Goal: Communication & Community: Share content

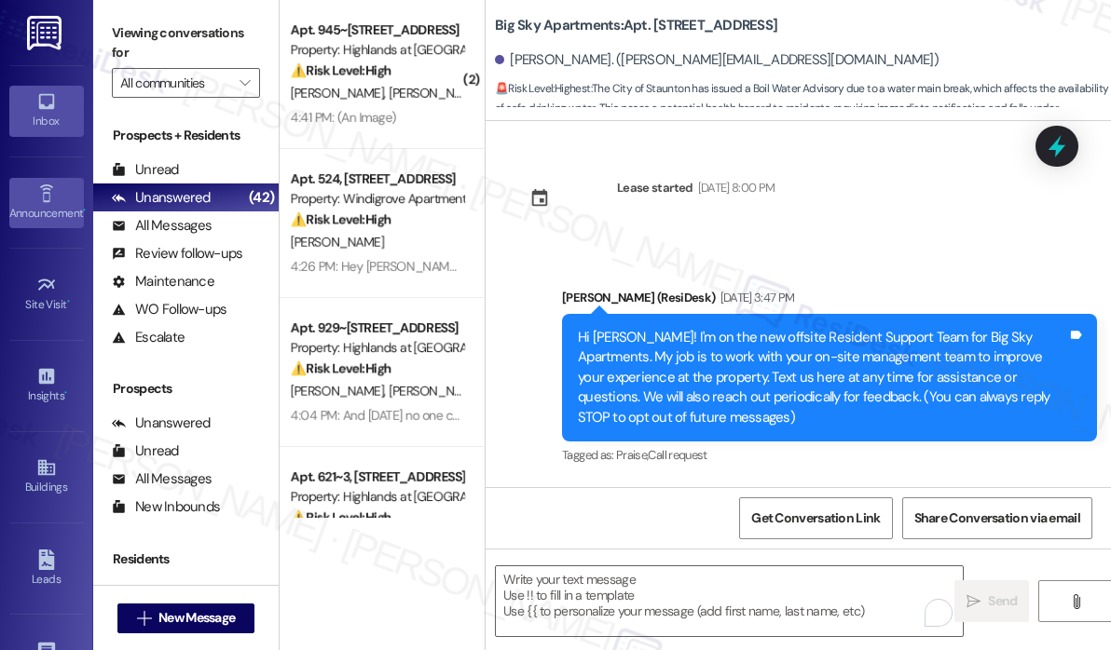
scroll to position [580, 0]
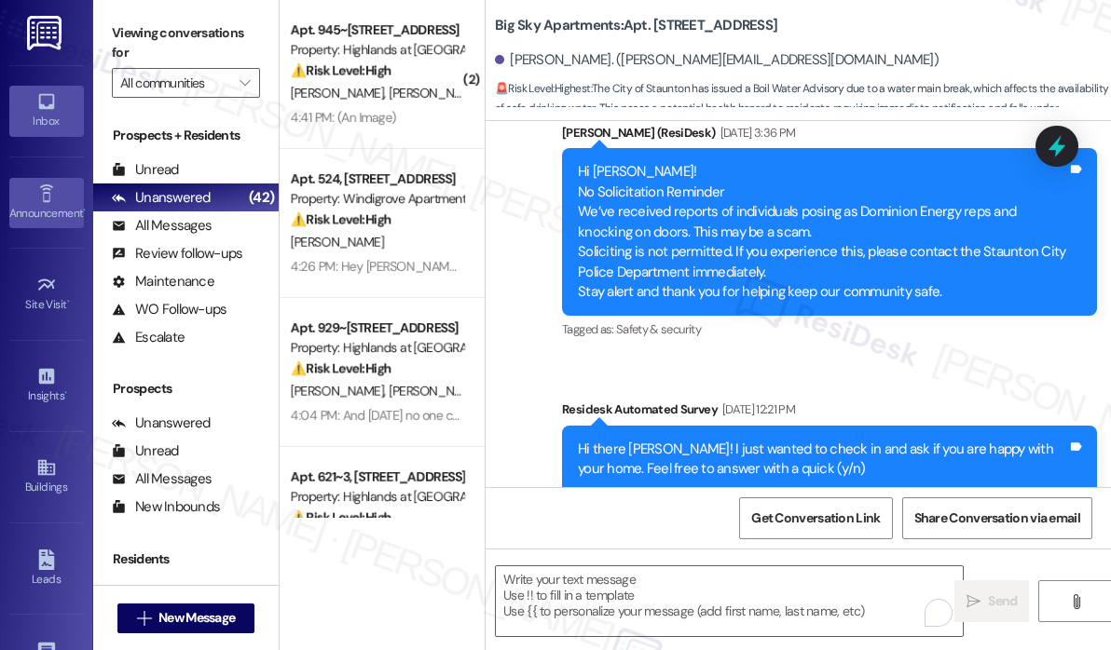
click at [48, 191] on icon at bounding box center [46, 194] width 20 height 20
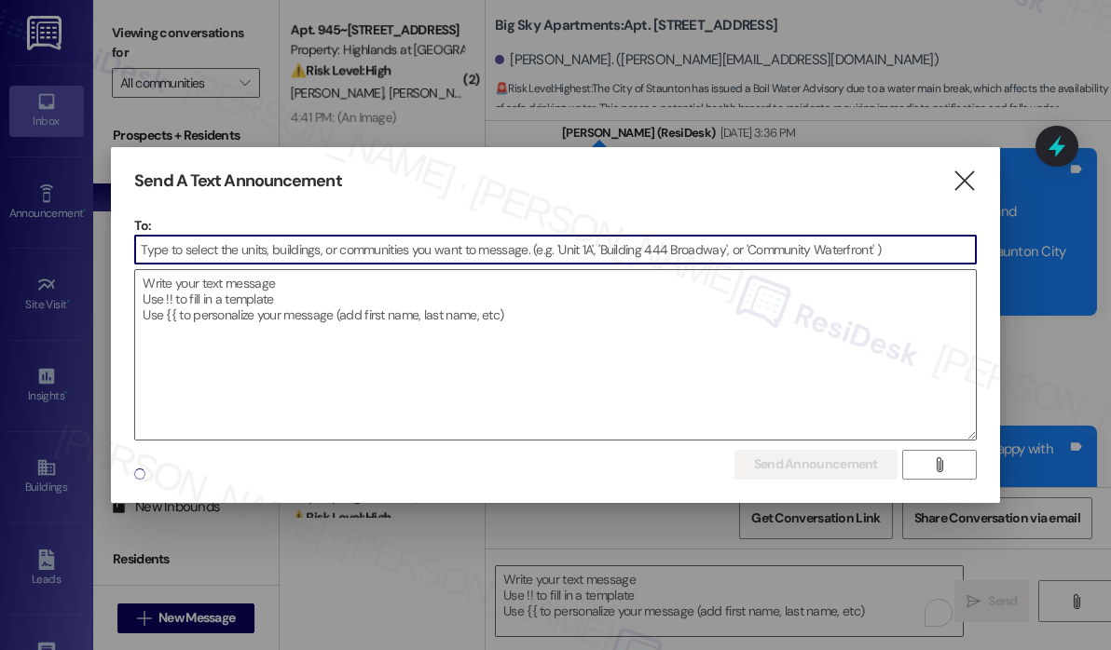
click at [246, 259] on input at bounding box center [555, 250] width 840 height 28
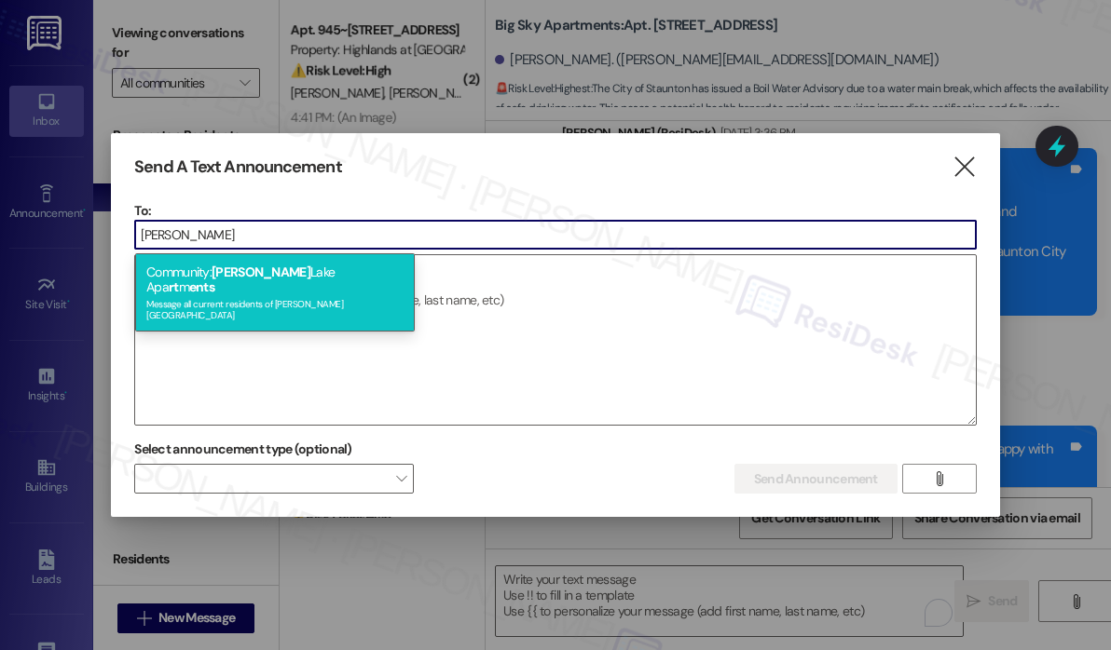
type input "[PERSON_NAME]"
click at [252, 267] on span "[PERSON_NAME]" at bounding box center [261, 272] width 99 height 17
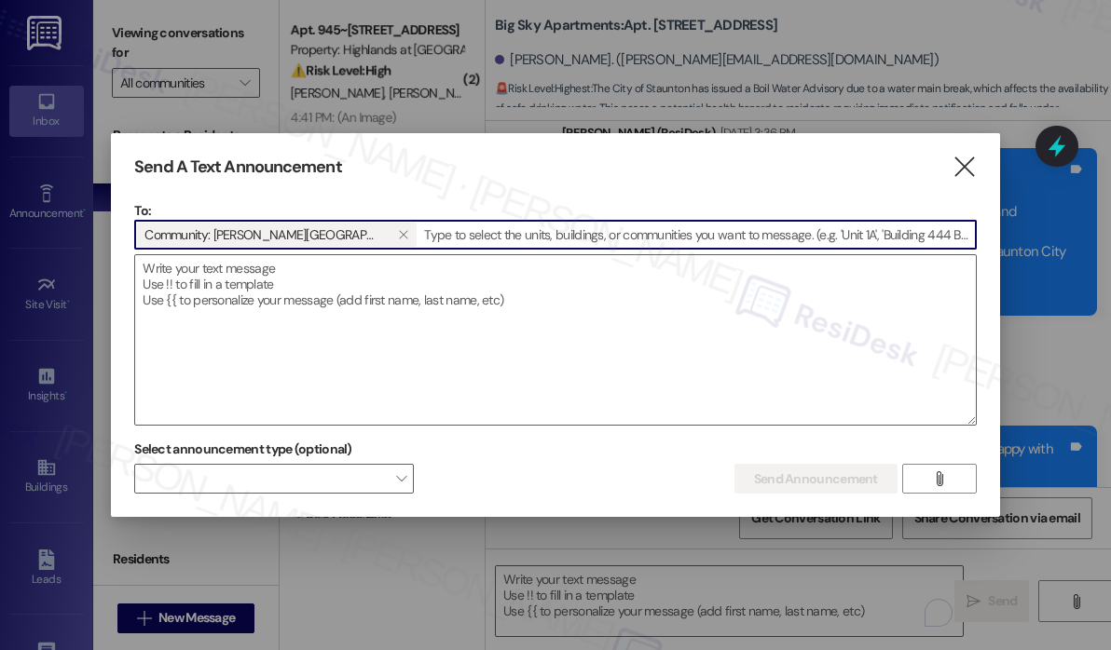
click at [252, 267] on textarea at bounding box center [555, 340] width 840 height 170
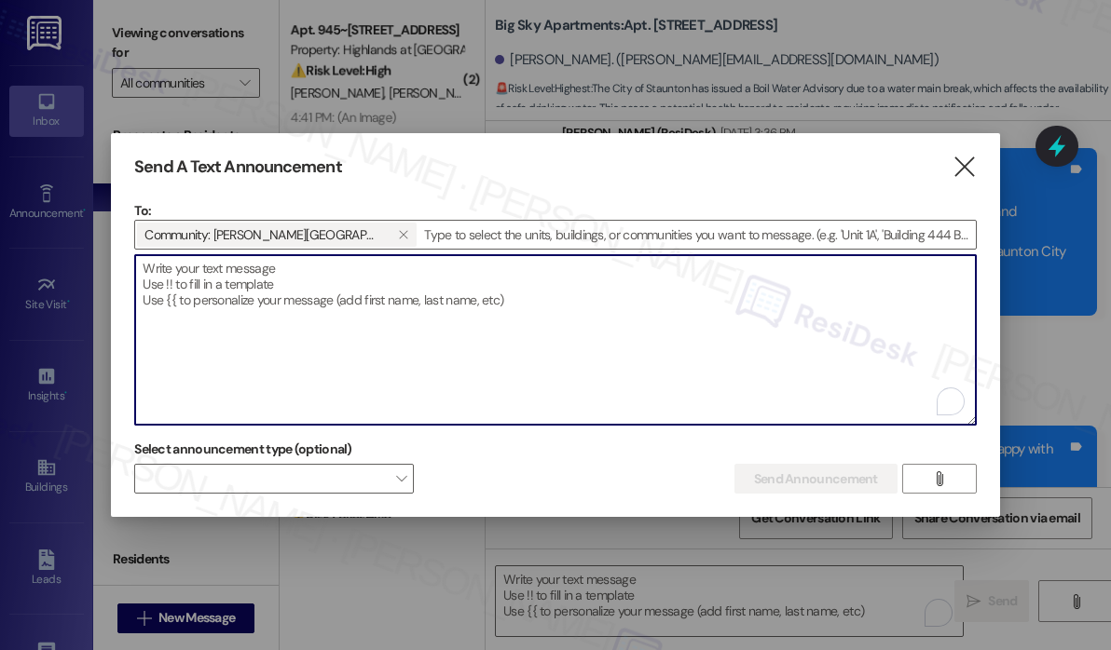
paste textarea "Hi {{first_name}}, Don’t forget—How to Train Your Dragon starts at 9:00 PM toni…"
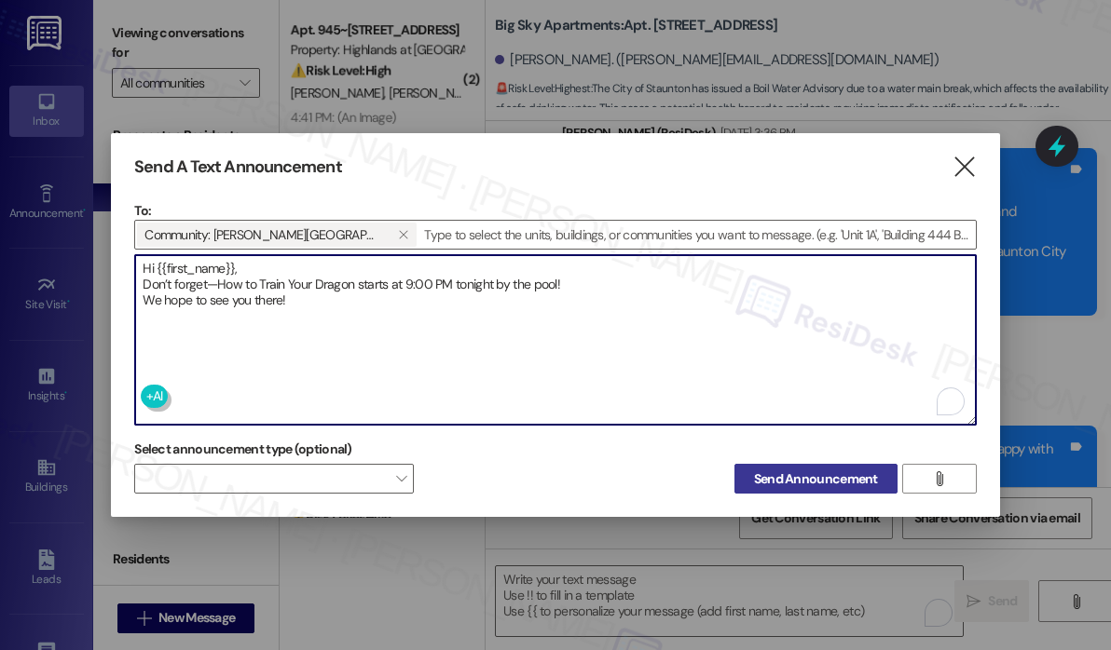
type textarea "Hi {{first_name}}, Don’t forget—How to Train Your Dragon starts at 9:00 PM toni…"
click at [800, 471] on span "Send Announcement" at bounding box center [816, 480] width 124 height 20
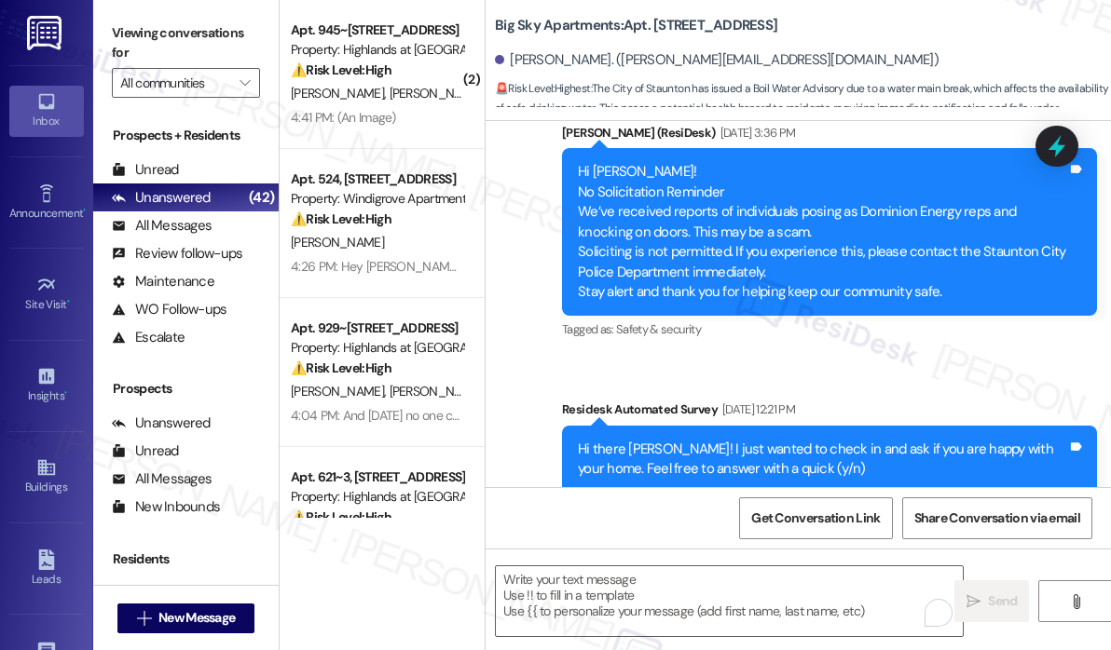
click at [868, 372] on div "Announcement, sent via SMS [PERSON_NAME] (ResiDesk) [DATE] 3:47 PM Hi [PERSON_N…" at bounding box center [797, 100] width 625 height 868
click at [59, 204] on div "Announcement •" at bounding box center [46, 213] width 93 height 19
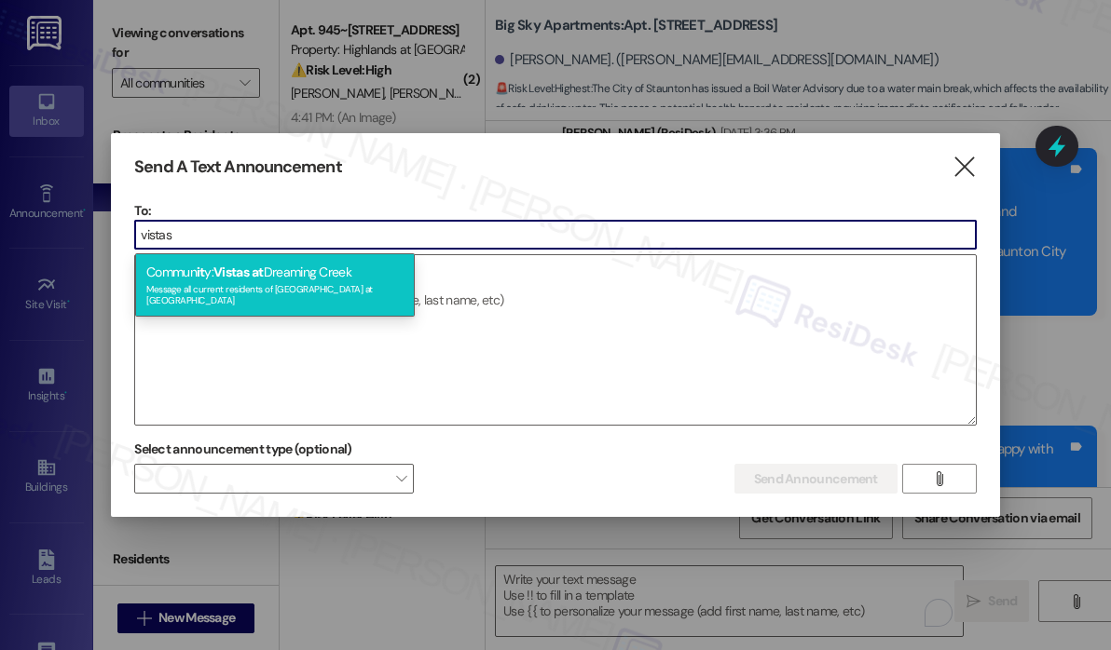
type input "vistas"
click at [224, 262] on div "Commun it y: Vistas at [GEOGRAPHIC_DATA] Message all current residents of [GEOG…" at bounding box center [275, 284] width 280 height 63
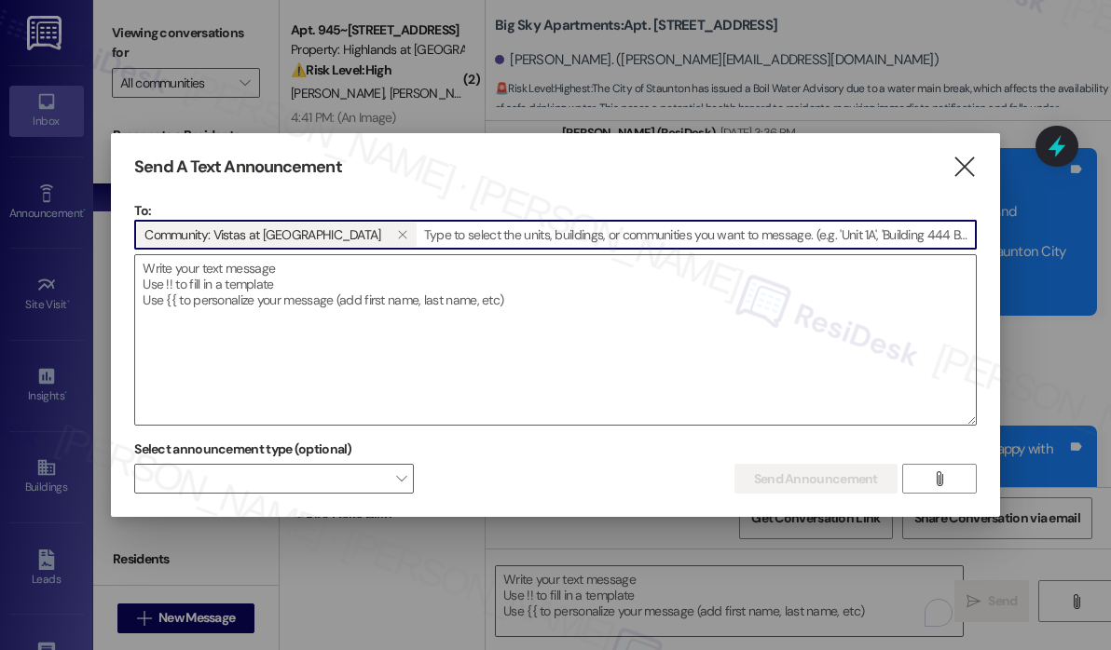
click at [224, 262] on textarea at bounding box center [555, 340] width 840 height 170
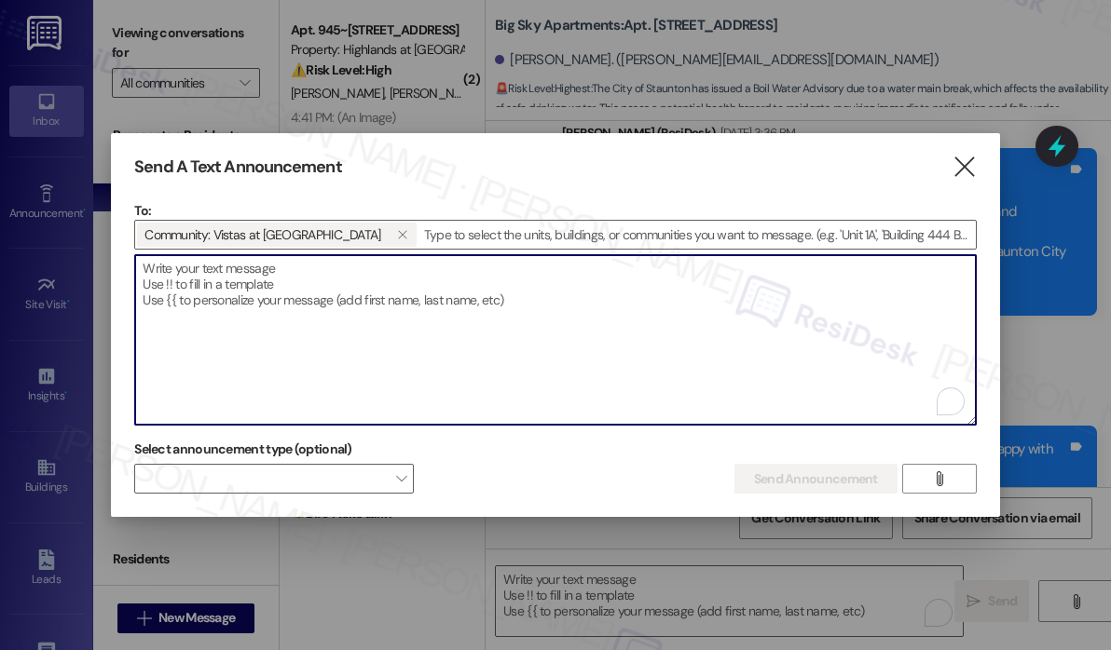
paste textarea "Hi {{first_name}}, Keep an eye on your email this evening for details about a f…"
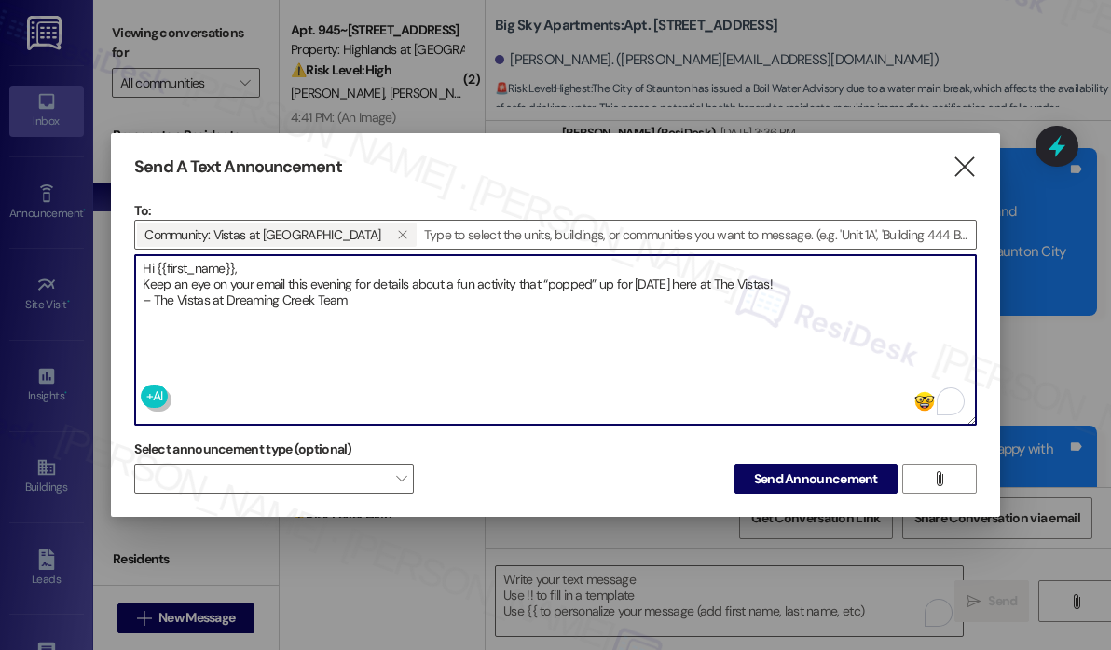
click at [464, 318] on textarea "Hi {{first_name}}, Keep an eye on your email this evening for details about a f…" at bounding box center [555, 340] width 840 height 170
type textarea "Hi {{first_name}}, Keep an eye on your email this evening for details about a f…"
click at [813, 471] on span "Send Announcement" at bounding box center [816, 480] width 124 height 20
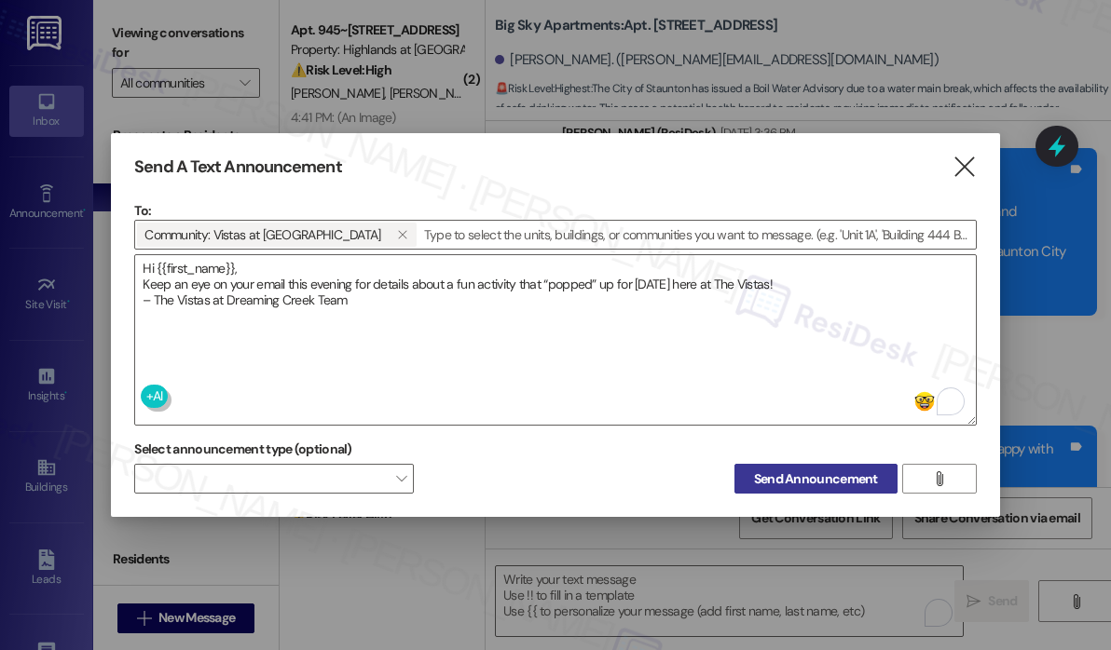
click at [811, 478] on span "Send Announcement" at bounding box center [816, 480] width 124 height 20
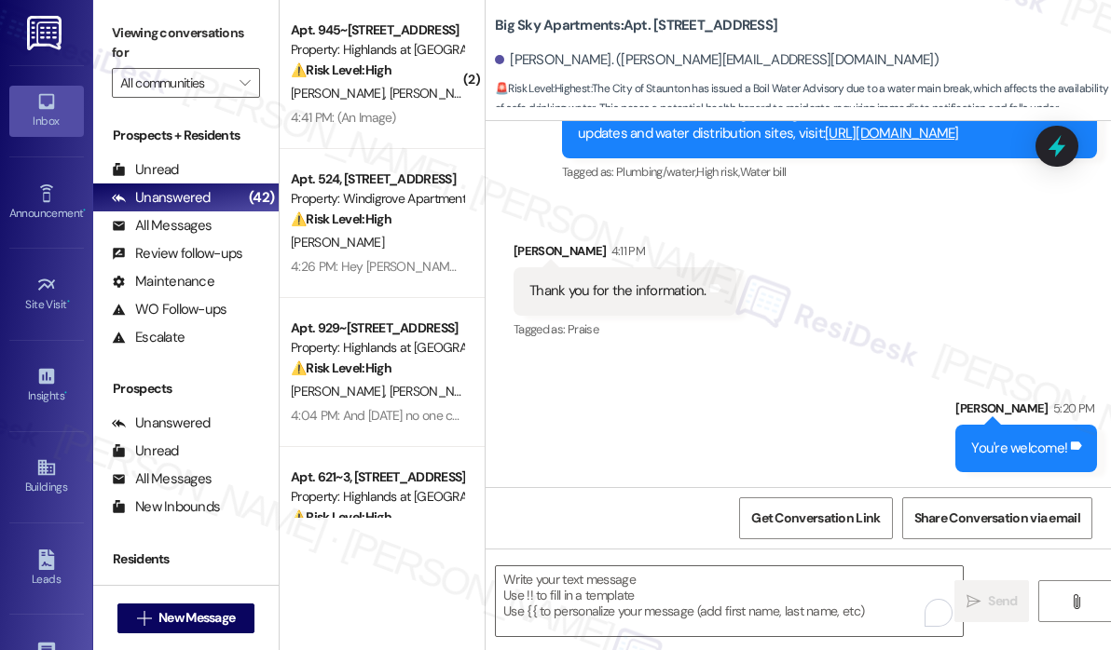
scroll to position [1362, 0]
click at [242, 86] on icon "" at bounding box center [244, 82] width 10 height 15
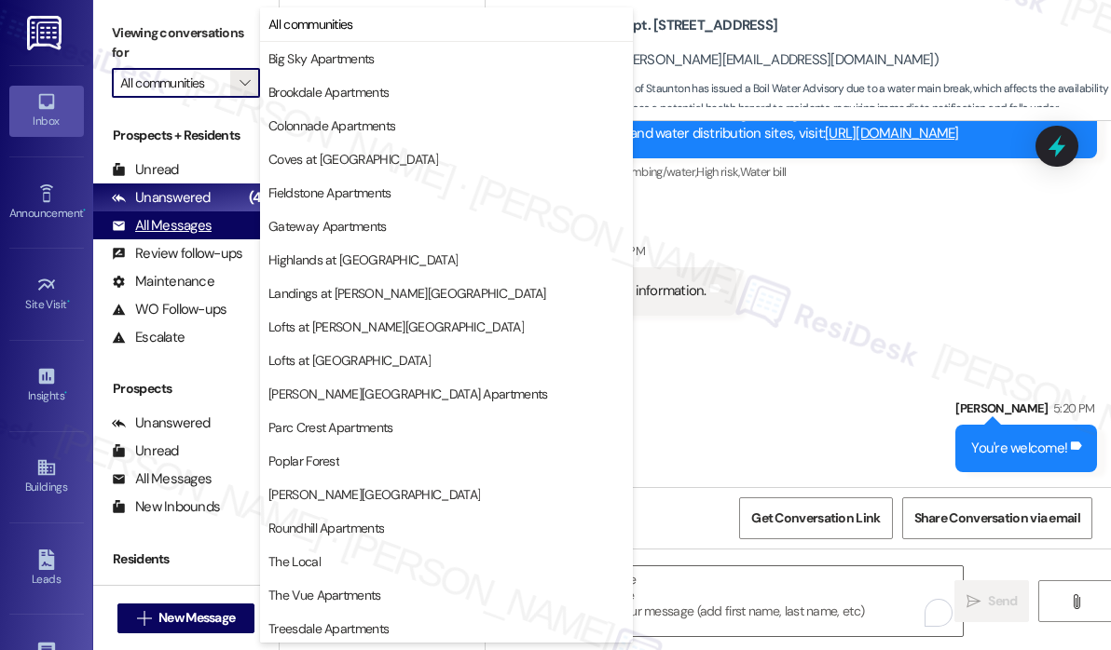
click at [184, 225] on div "All Messages" at bounding box center [162, 226] width 100 height 20
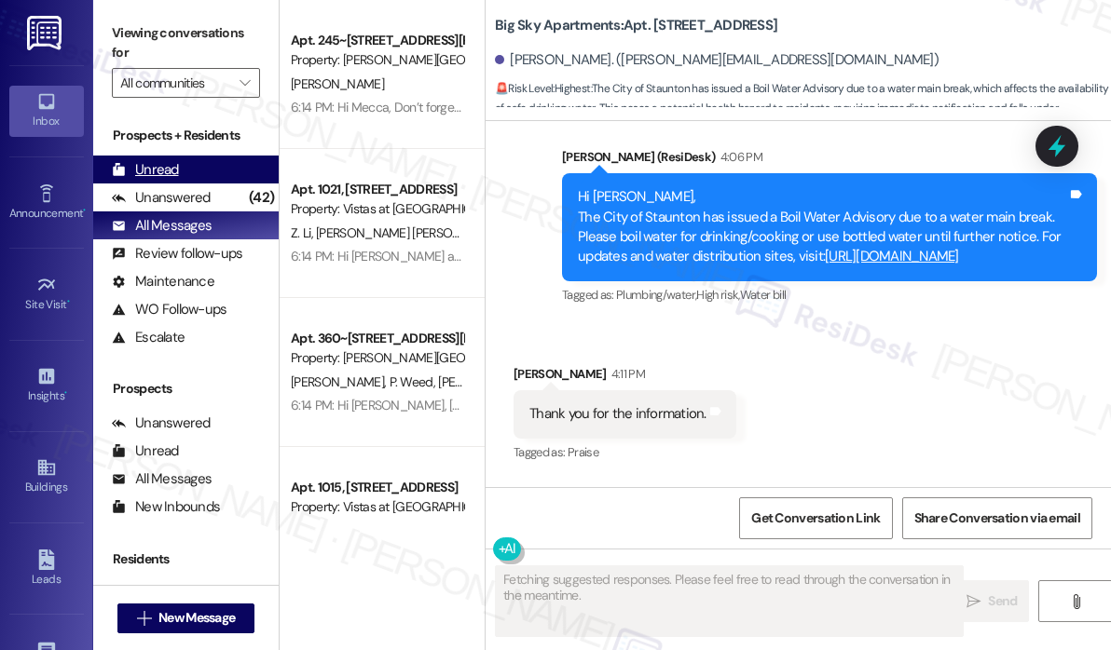
scroll to position [1232, 0]
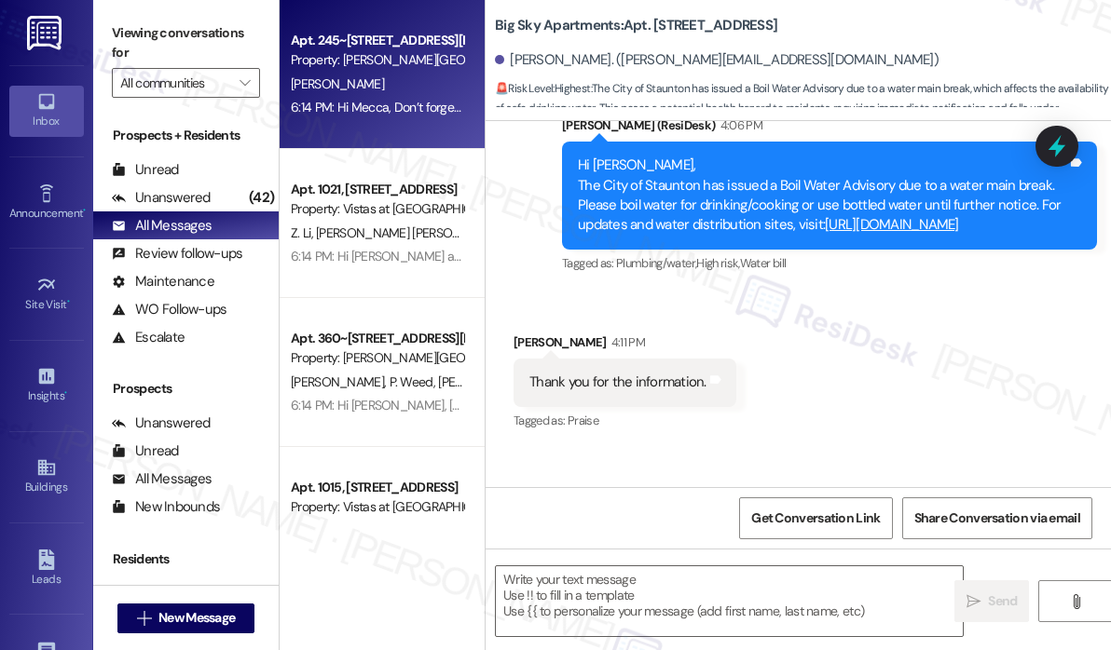
click at [412, 119] on div "Apt. 245~103, [STREET_ADDRESS][PERSON_NAME] Property: [PERSON_NAME][GEOGRAPHIC_…" at bounding box center [382, 74] width 205 height 149
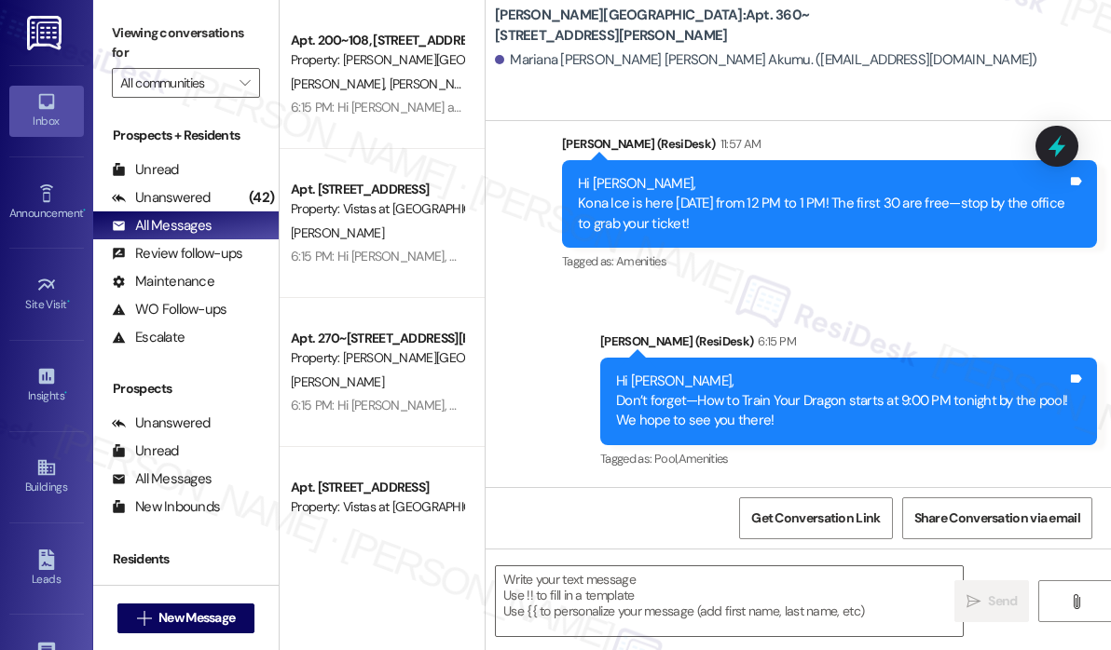
scroll to position [3445, 0]
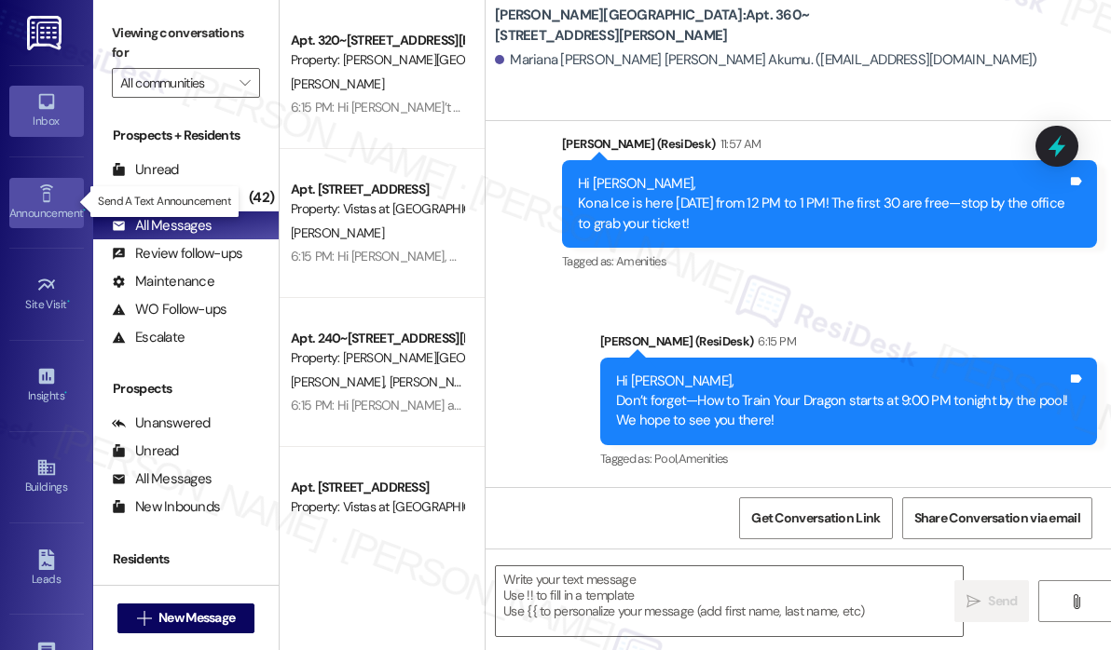
click at [59, 206] on div "Announcement •" at bounding box center [46, 213] width 93 height 19
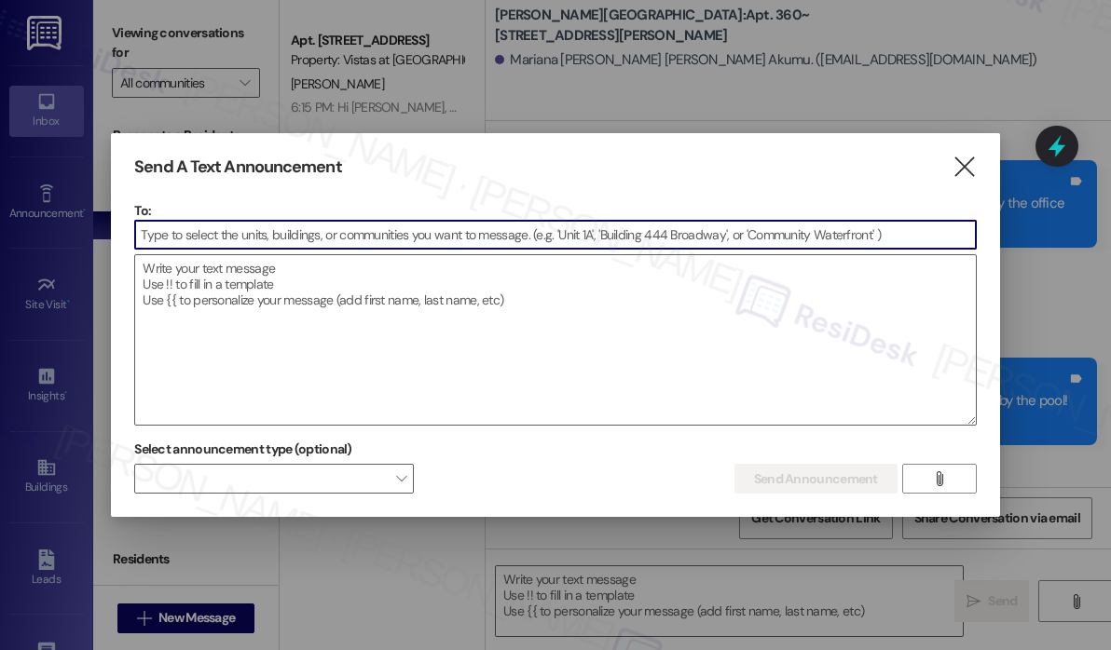
click at [165, 230] on input at bounding box center [555, 235] width 840 height 28
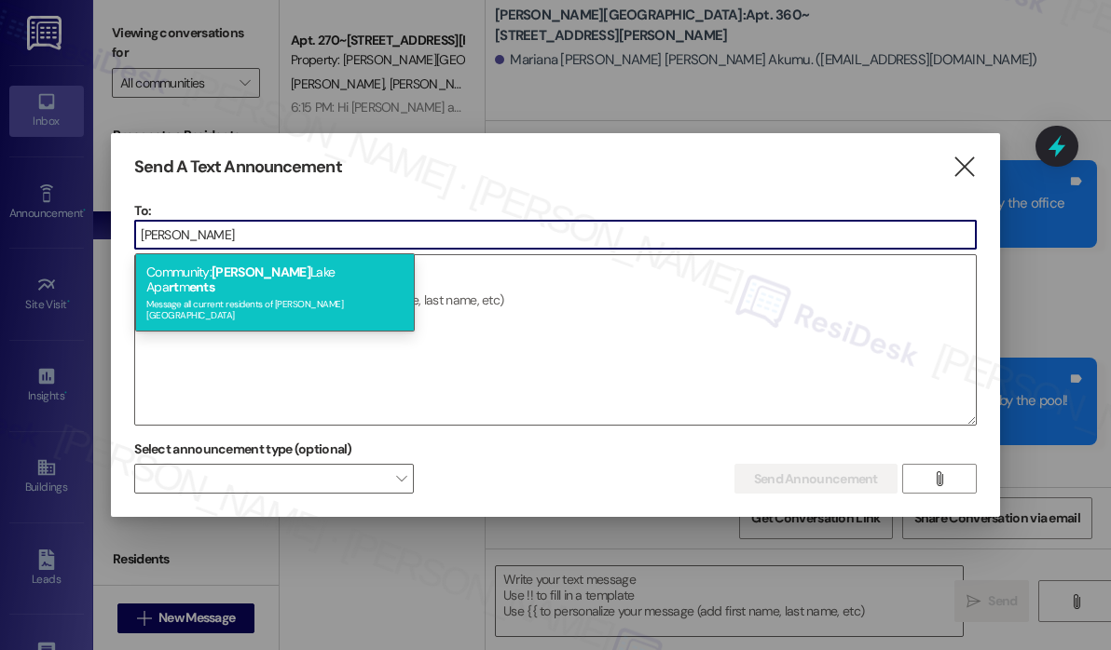
type input "[PERSON_NAME]"
click at [219, 294] on div "Message all current residents of [PERSON_NAME][GEOGRAPHIC_DATA]" at bounding box center [274, 307] width 257 height 26
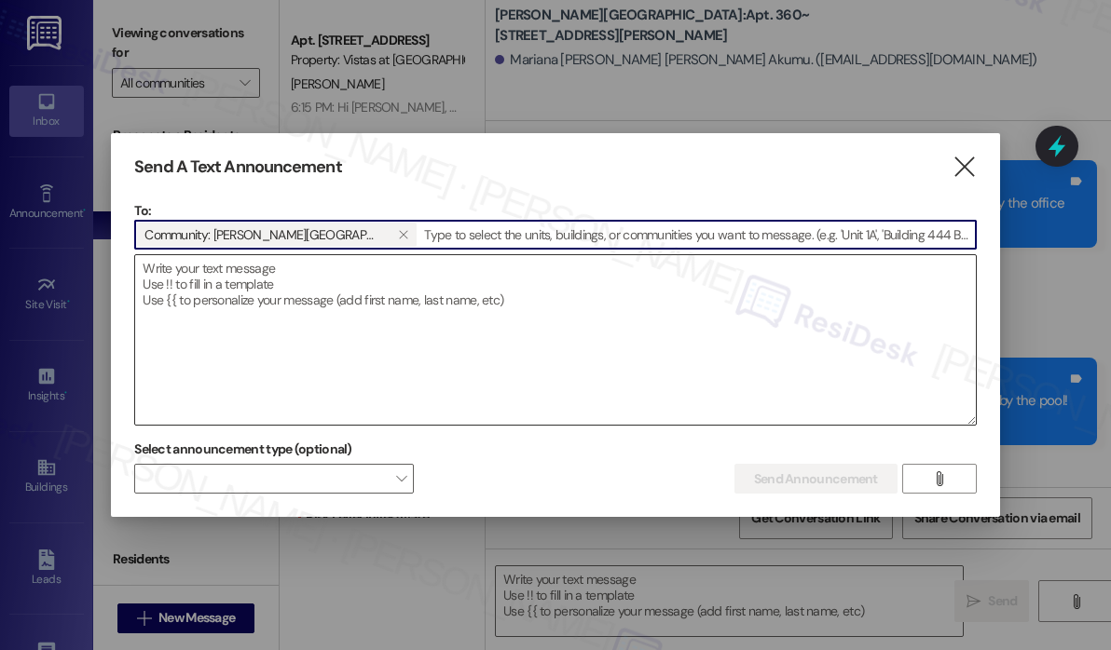
click at [227, 290] on textarea at bounding box center [555, 340] width 840 height 170
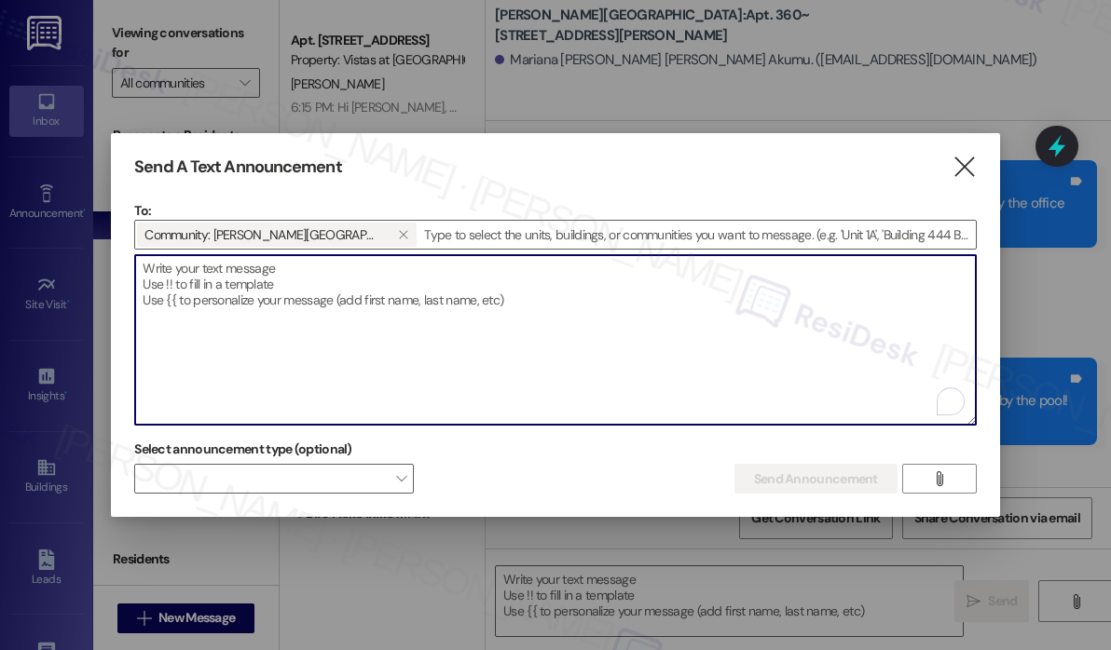
paste textarea "Hi {{first_name}}, Log Cabin BBQ is here tonight for the food truck—grab some d…"
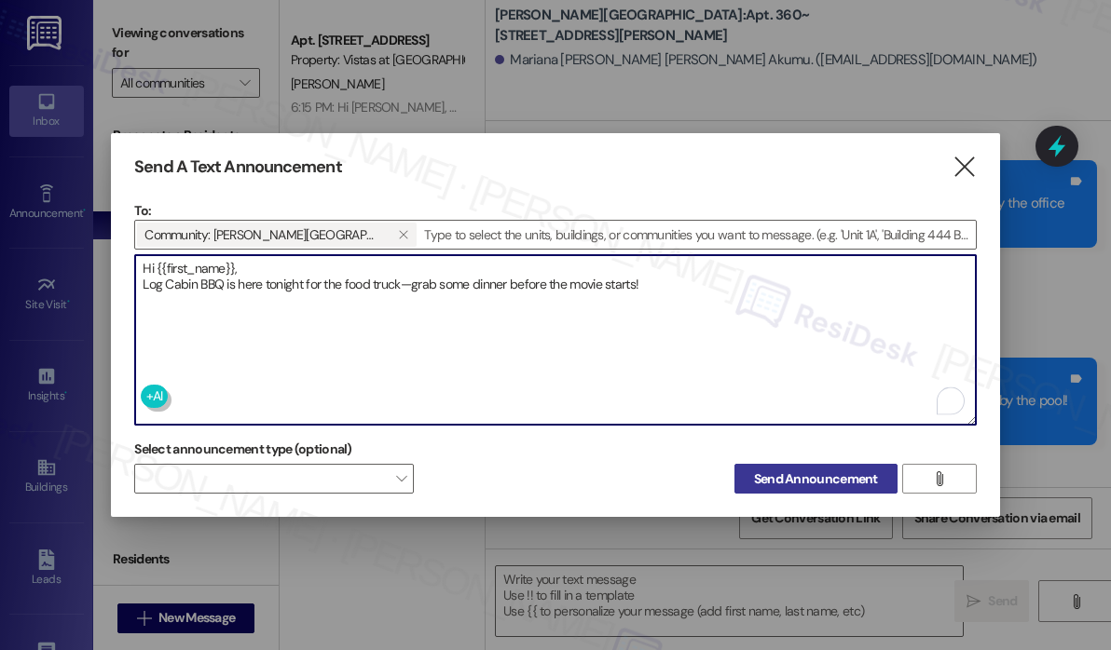
type textarea "Hi {{first_name}}, Log Cabin BBQ is here tonight for the food truck—grab some d…"
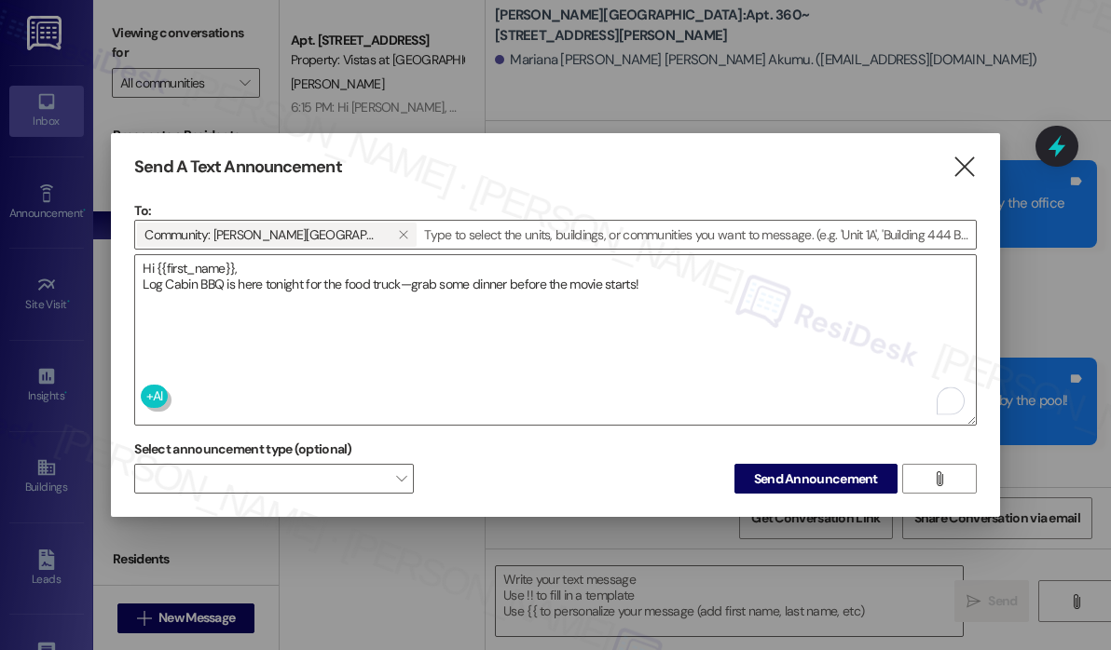
click at [767, 476] on span "Send Announcement" at bounding box center [816, 480] width 124 height 20
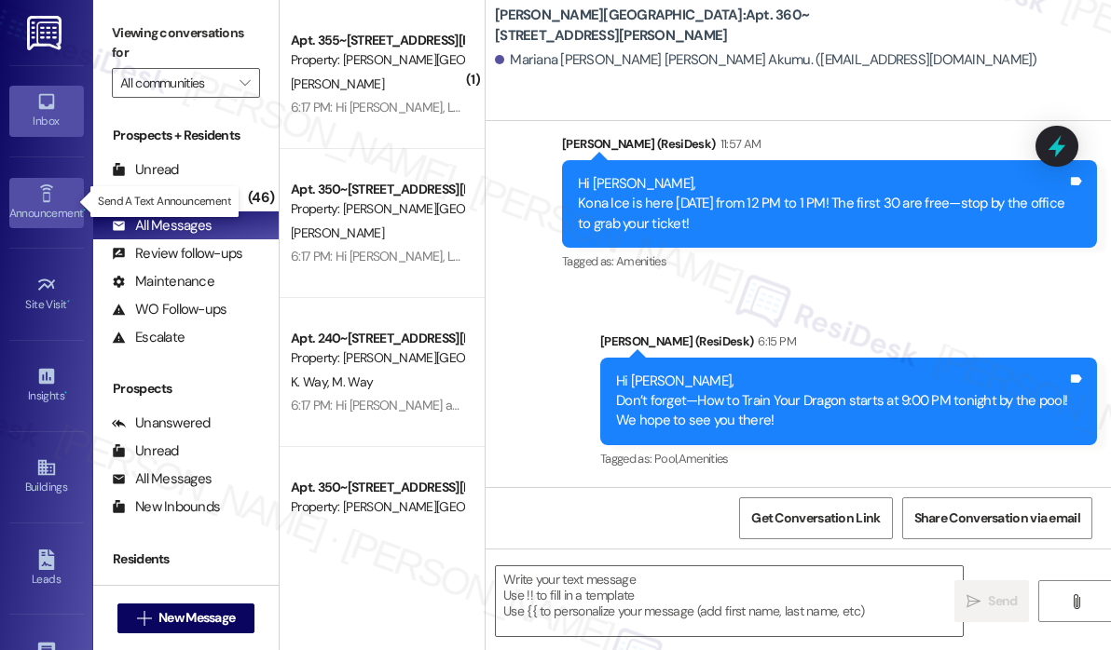
click at [36, 198] on icon at bounding box center [46, 194] width 20 height 20
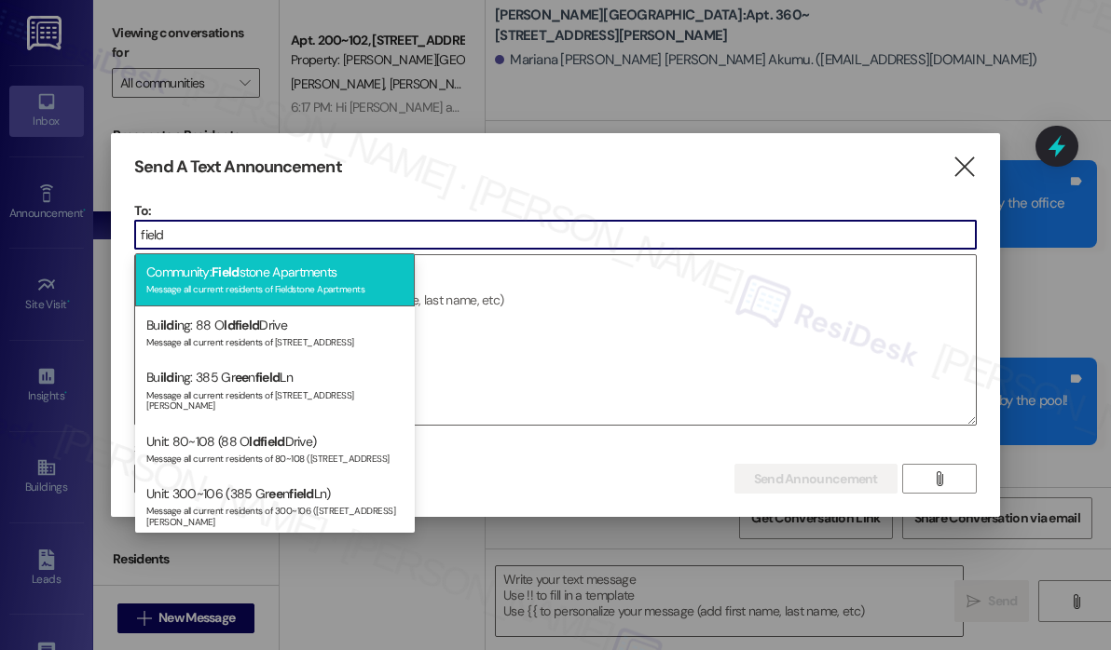
type input "field"
click at [214, 274] on div "Community: Field stone Apartments Message all current residents of Fieldstone A…" at bounding box center [275, 279] width 280 height 53
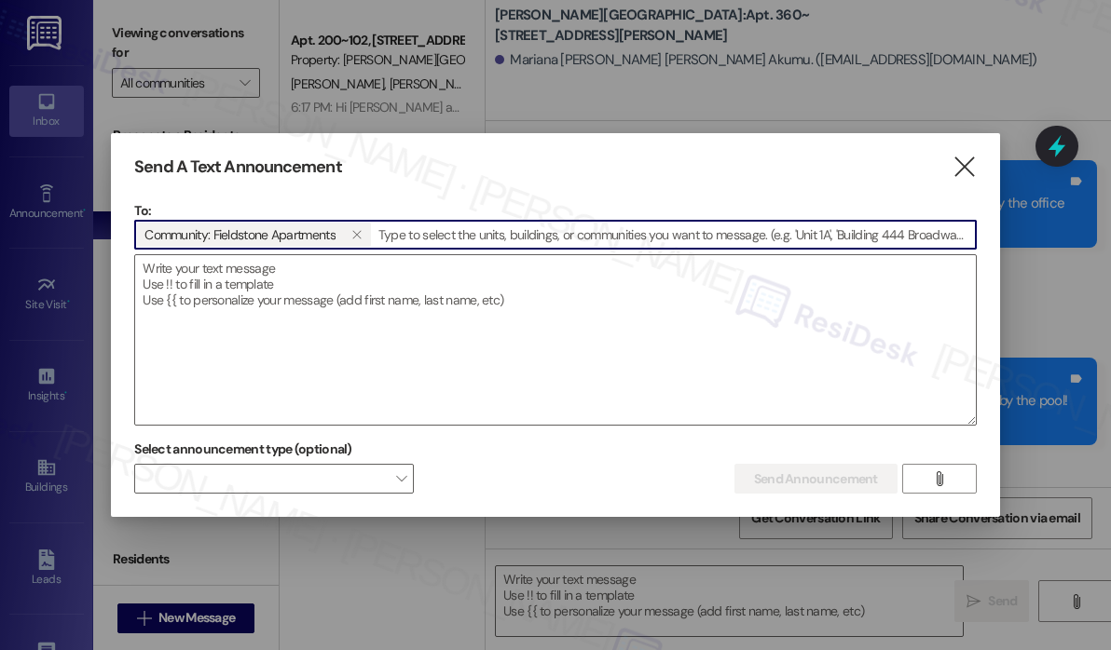
click at [214, 274] on textarea at bounding box center [555, 340] width 840 height 170
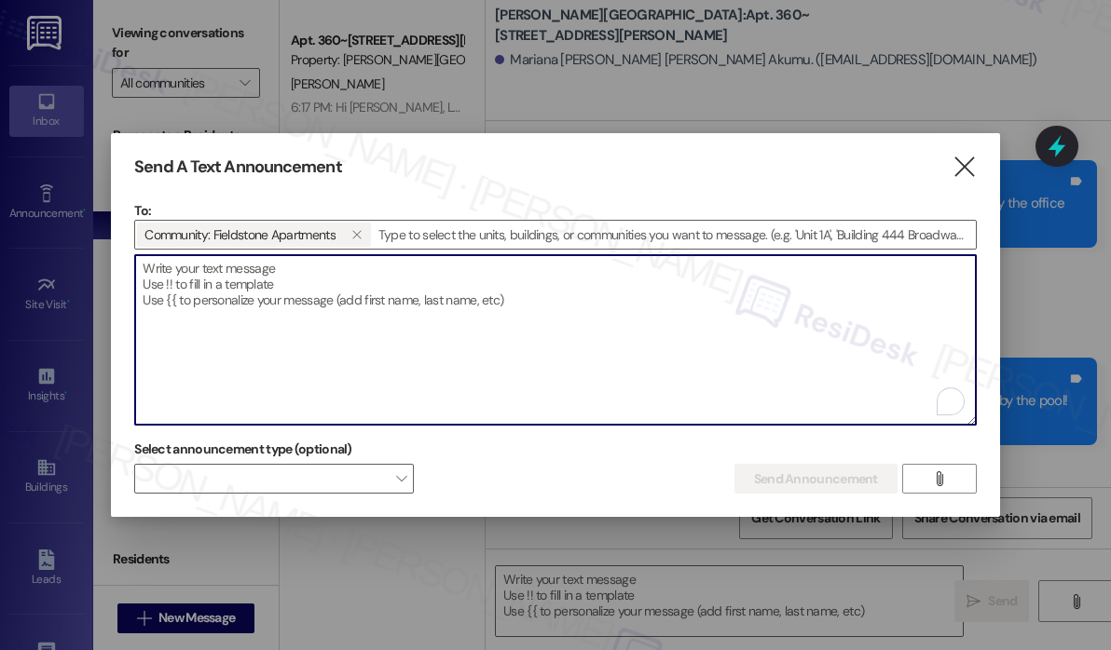
paste textarea "Hi {{first_name}}! Just a reminder—Movie Matinee is happening [DATE][DATE], fro…"
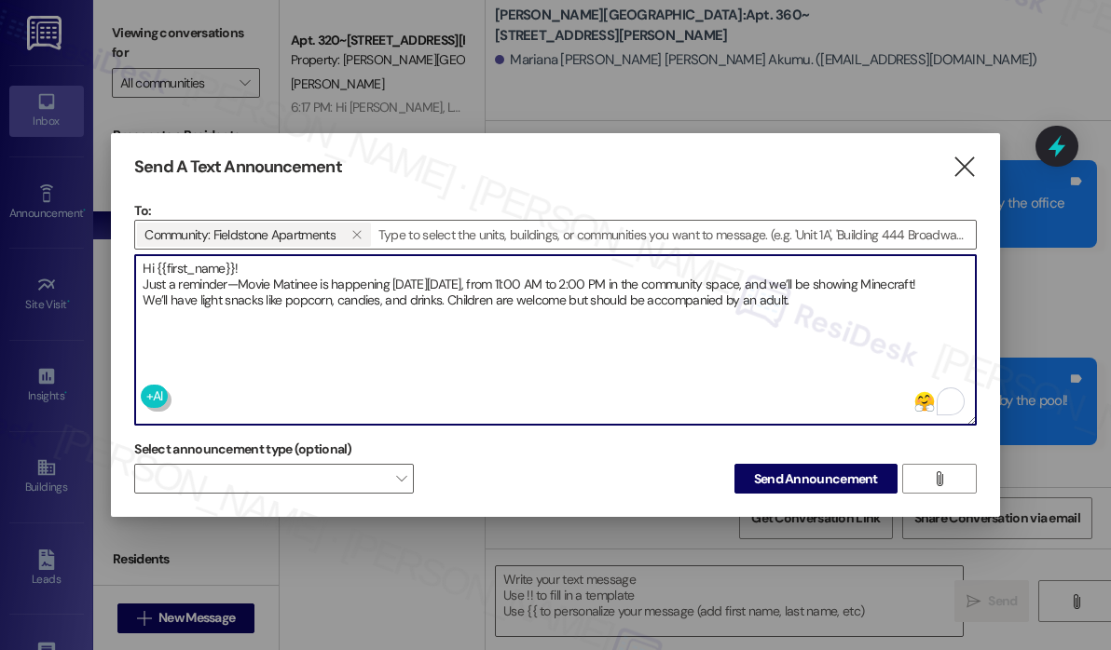
click at [562, 354] on textarea "Hi {{first_name}}! Just a reminder—Movie Matinee is happening [DATE][DATE], fro…" at bounding box center [555, 340] width 840 height 170
type textarea "Hi {{first_name}}! Just a reminder—Movie Matinee is happening [DATE][DATE], fro…"
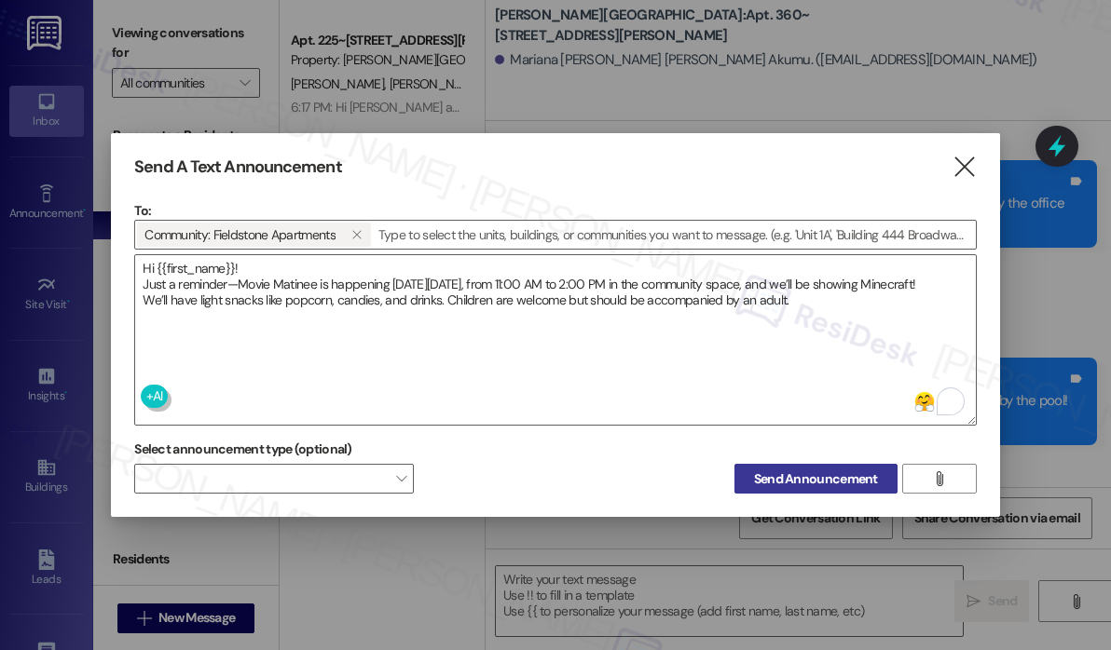
click at [803, 476] on span "Send Announcement" at bounding box center [816, 480] width 124 height 20
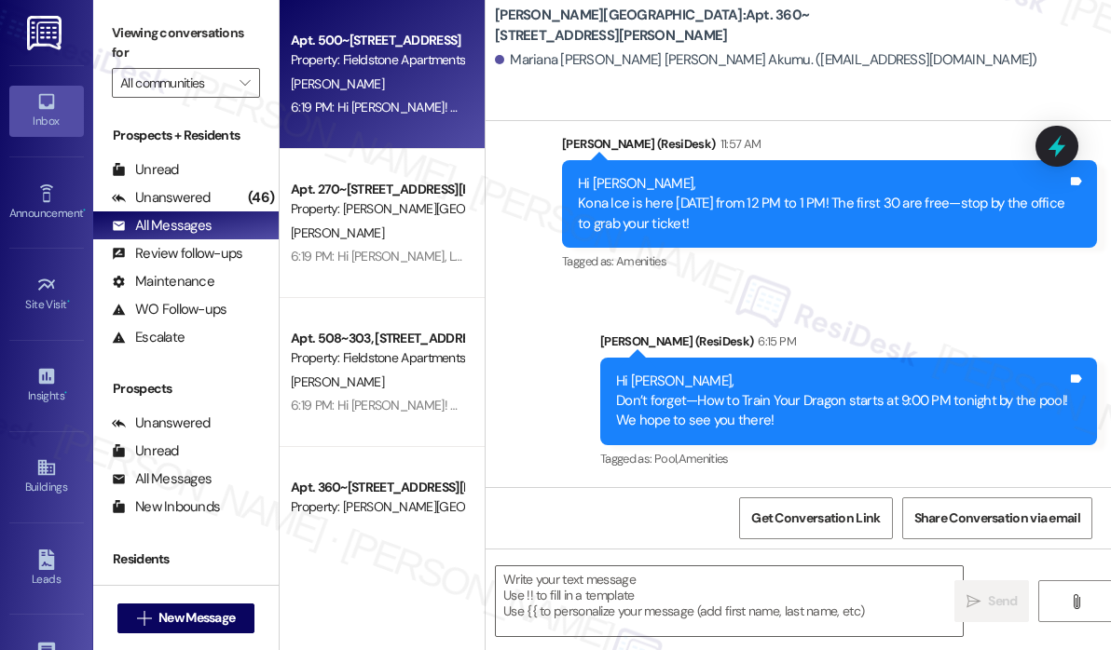
click at [389, 105] on div "6:19 PM: Hi [PERSON_NAME]! Just a reminder—Movie Matinee is happening [DATE][DA…" at bounding box center [1081, 107] width 1581 height 17
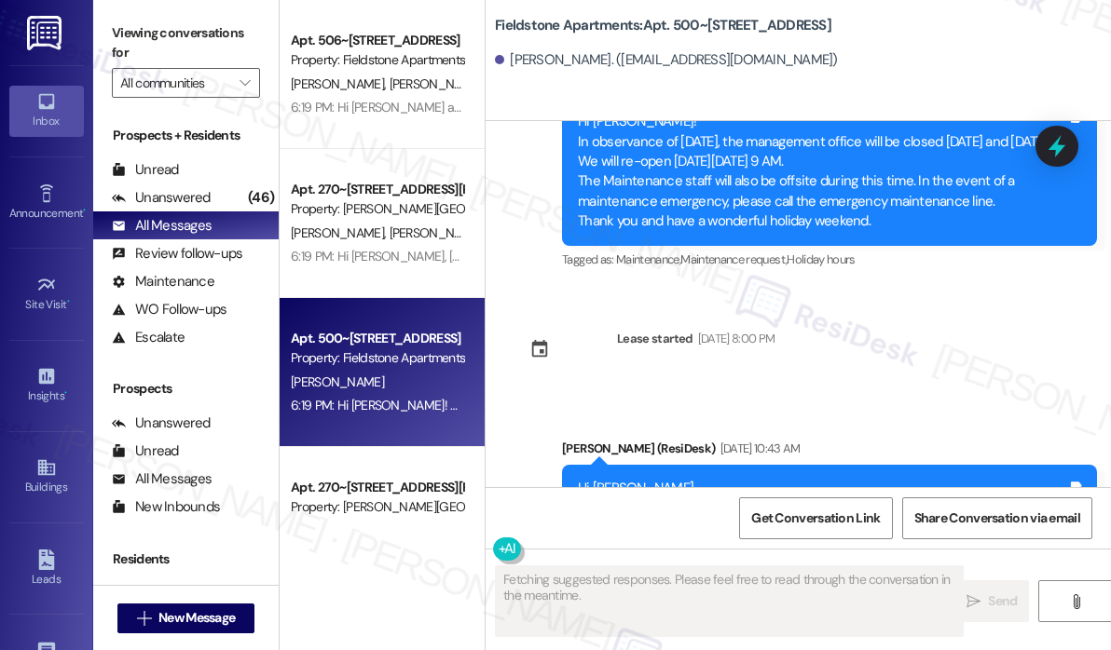
scroll to position [11946, 0]
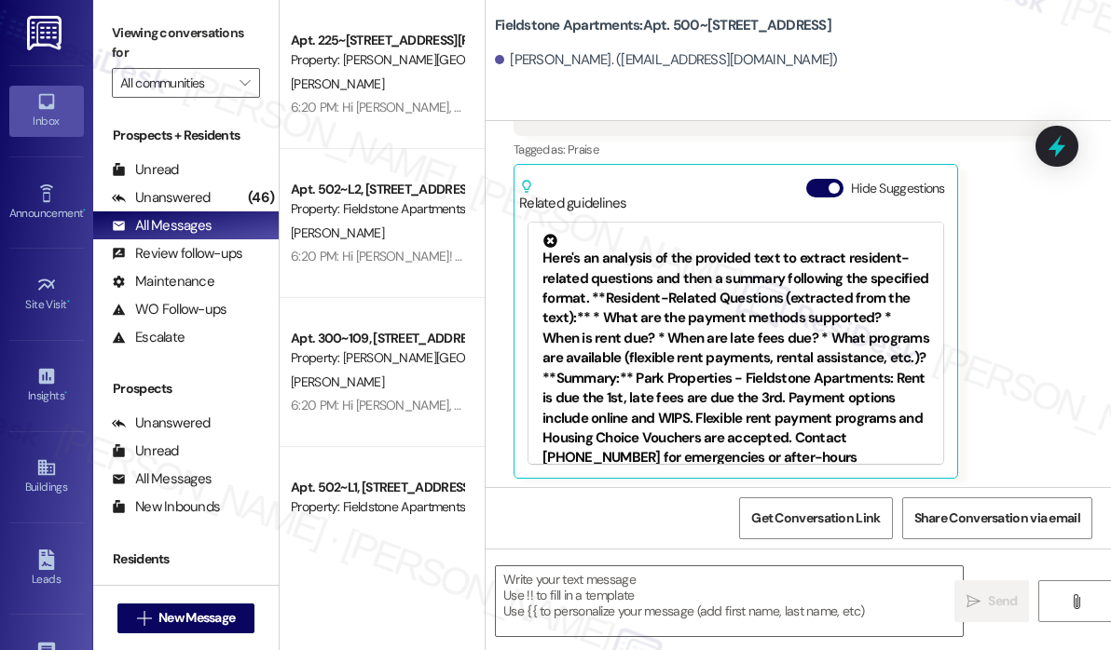
click at [1064, 266] on div "Received via SMS [PERSON_NAME] Question [DATE] 10:58 AM  ​👍​ to “ [PERSON_NAME]…" at bounding box center [797, 215] width 625 height 556
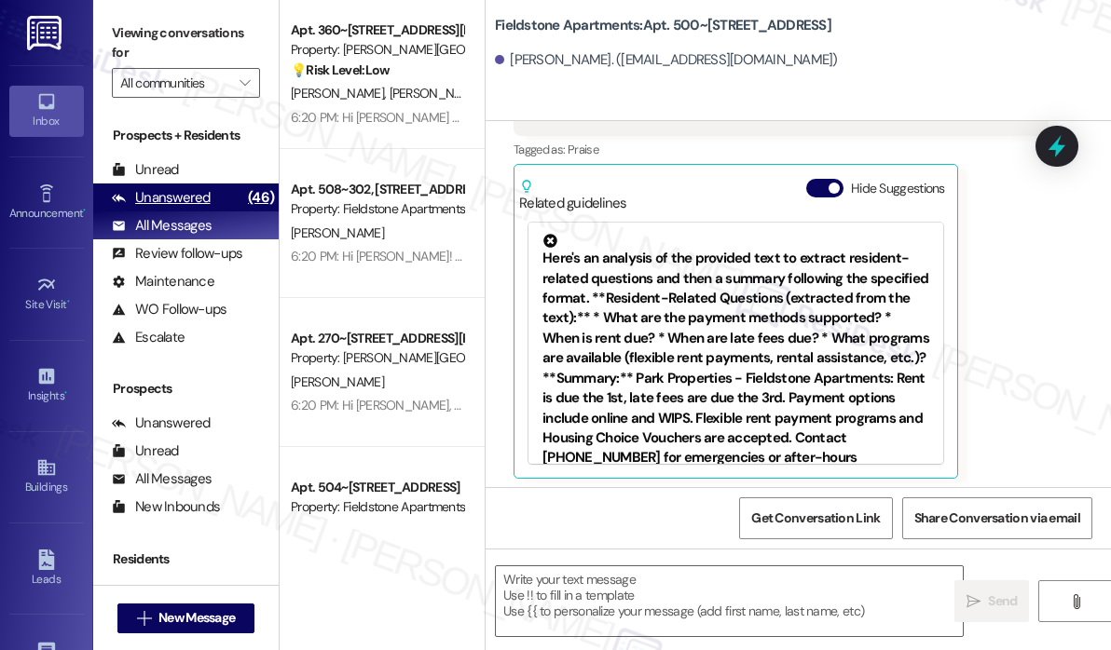
click at [162, 198] on div "Unanswered" at bounding box center [161, 198] width 99 height 20
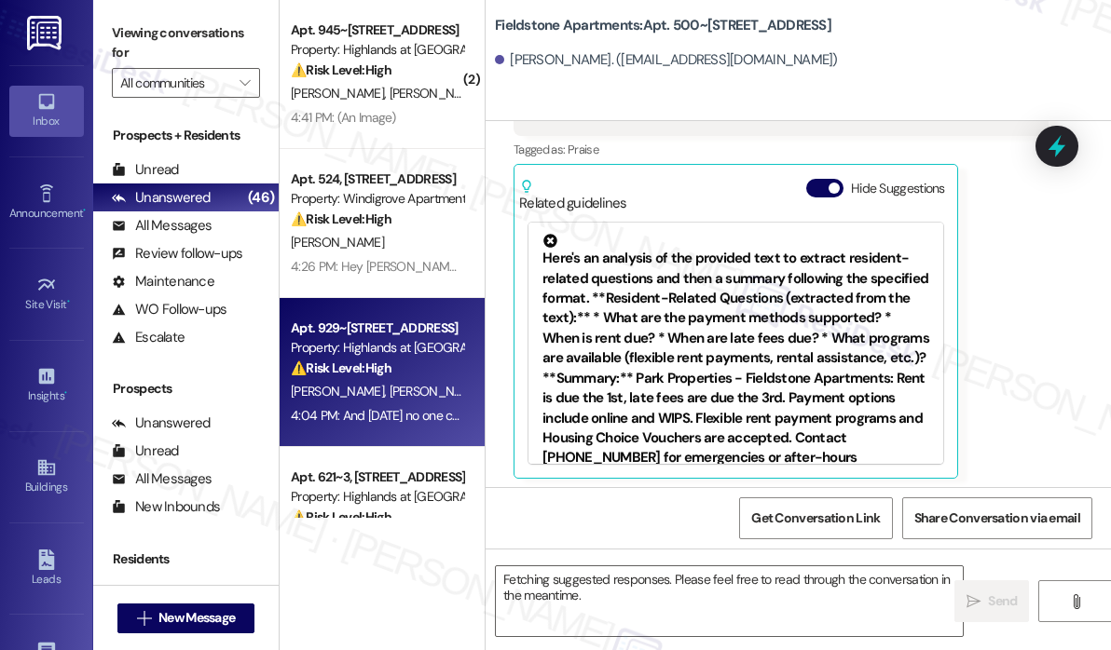
click at [429, 360] on div "⚠️ Risk Level: High The resident reports mold spreading on the ceiling and that…" at bounding box center [377, 369] width 172 height 20
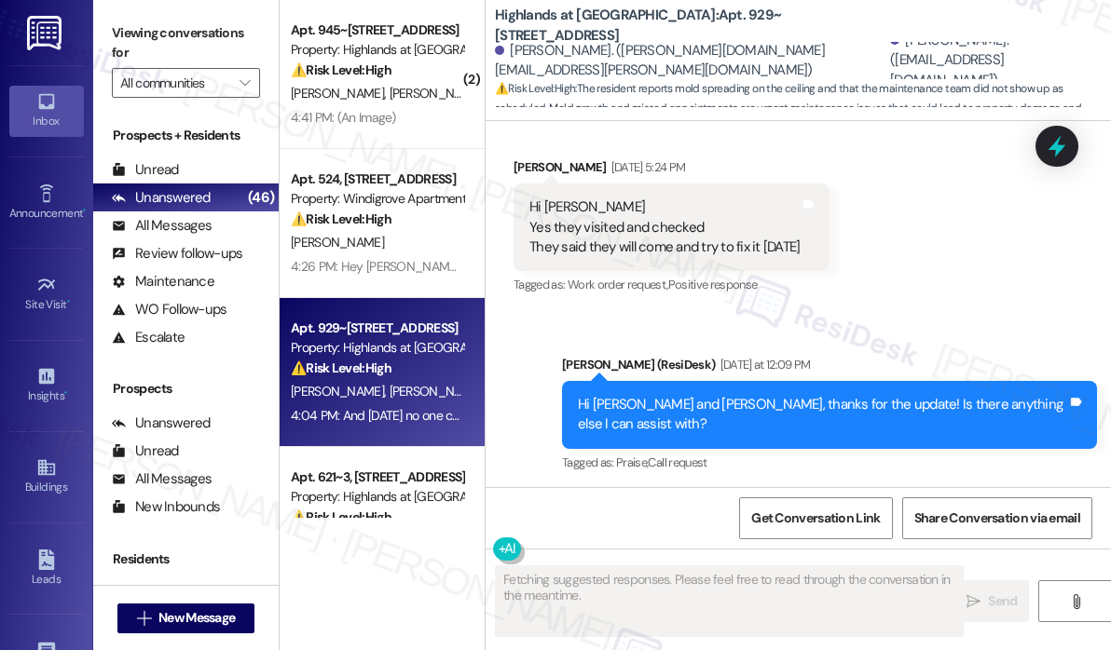
scroll to position [29316, 0]
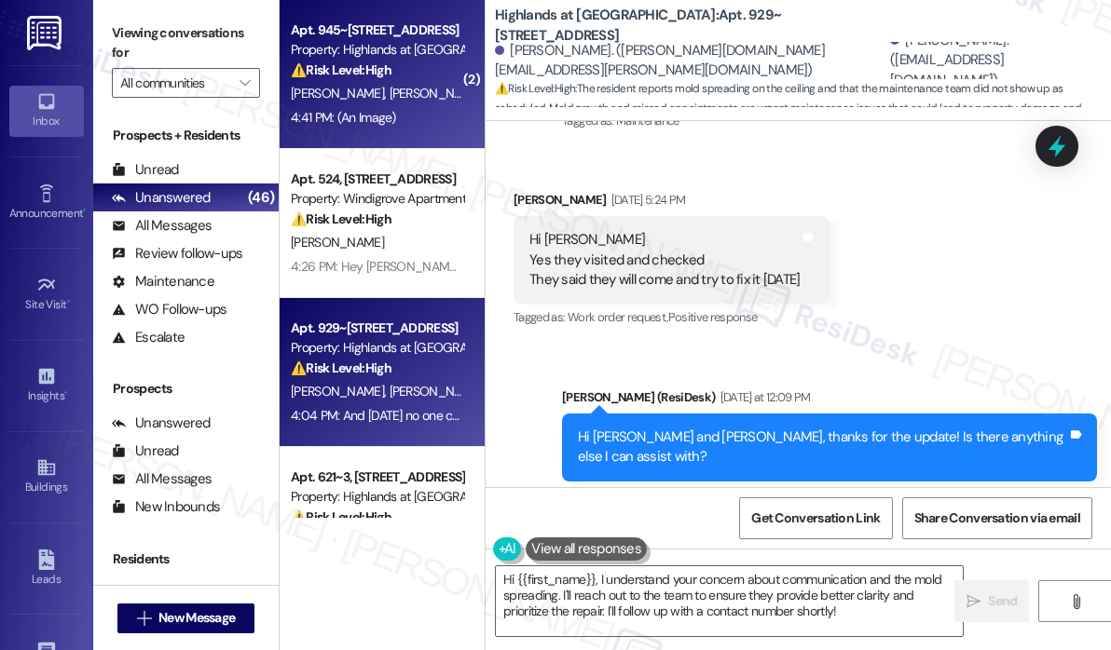
click at [408, 126] on div "4:41 PM: (An Image) 4:41 PM: (An Image)" at bounding box center [377, 117] width 176 height 23
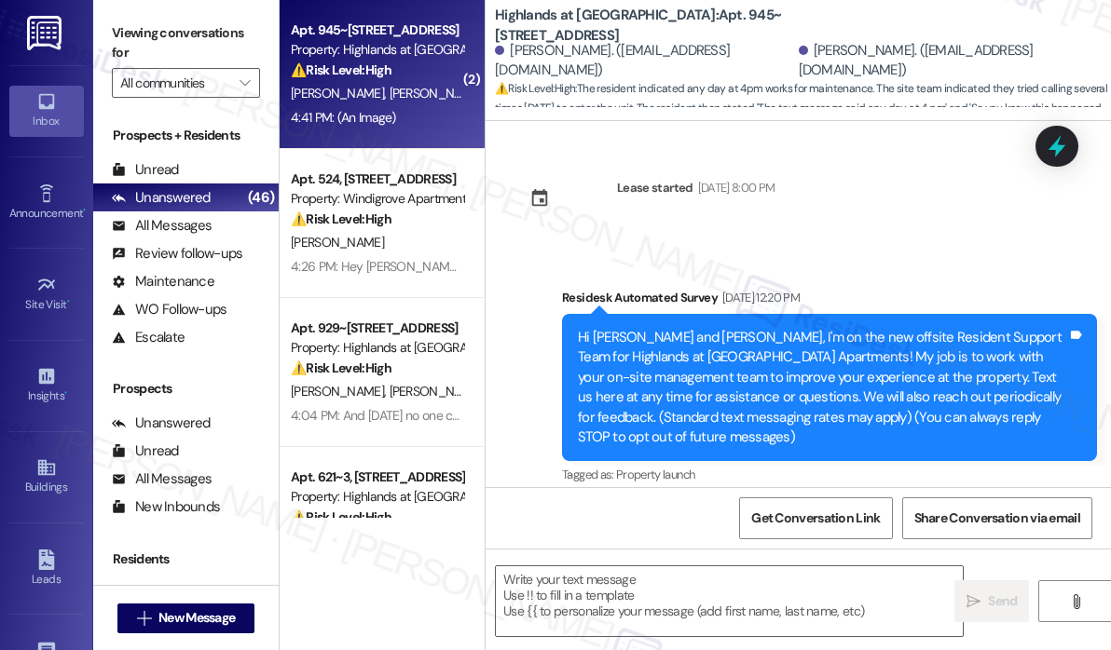
scroll to position [53734, 0]
